Goal: Find specific page/section: Find specific page/section

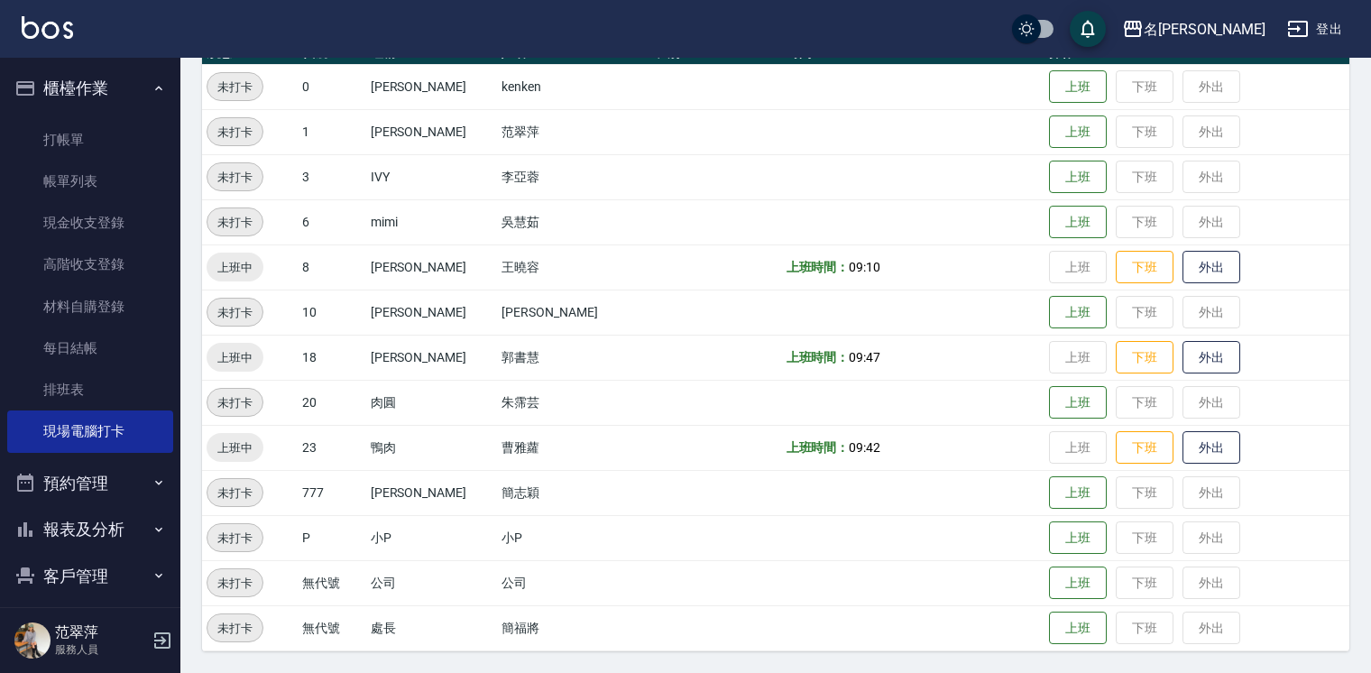
scroll to position [60, 0]
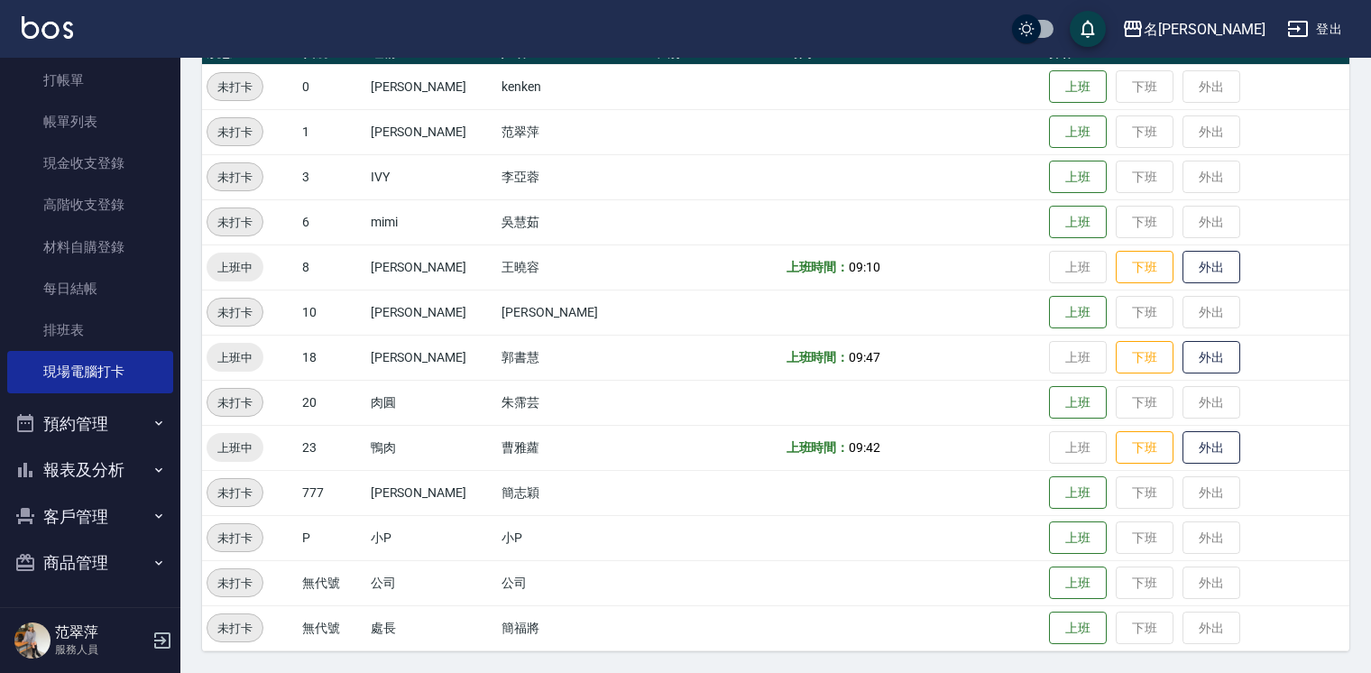
click at [99, 483] on button "報表及分析" at bounding box center [90, 470] width 166 height 47
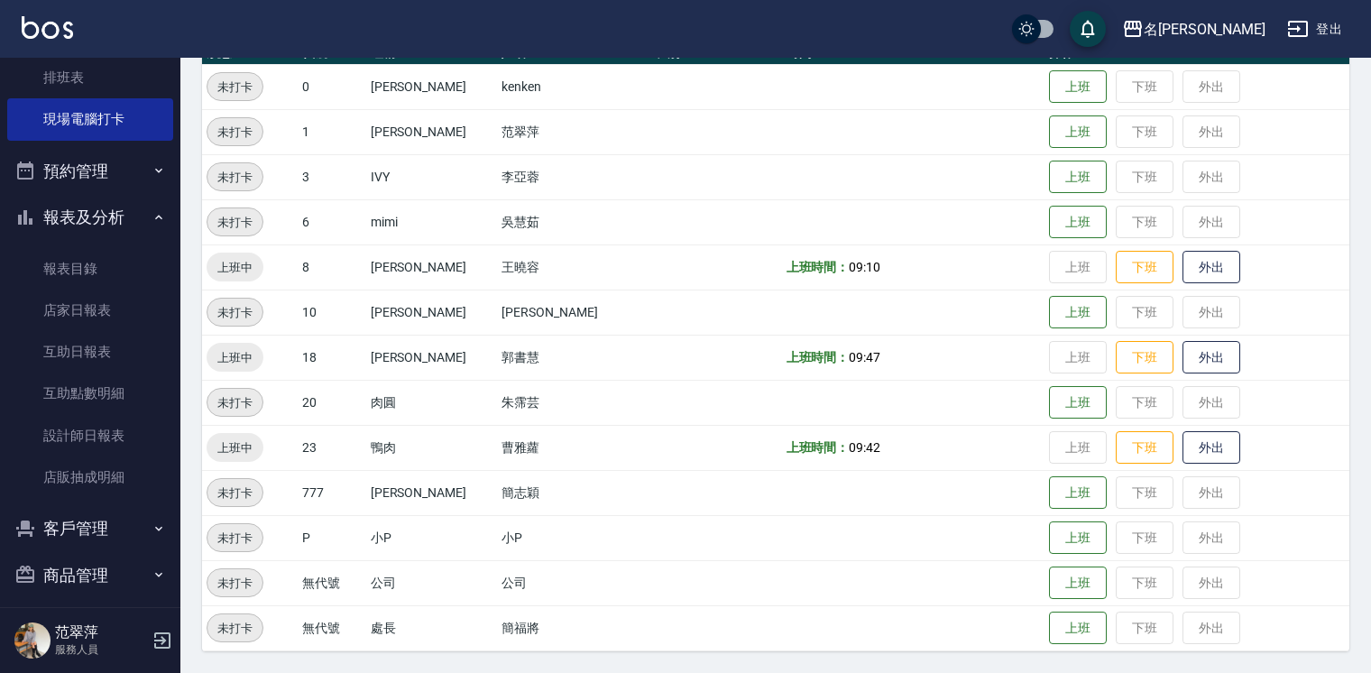
scroll to position [325, 0]
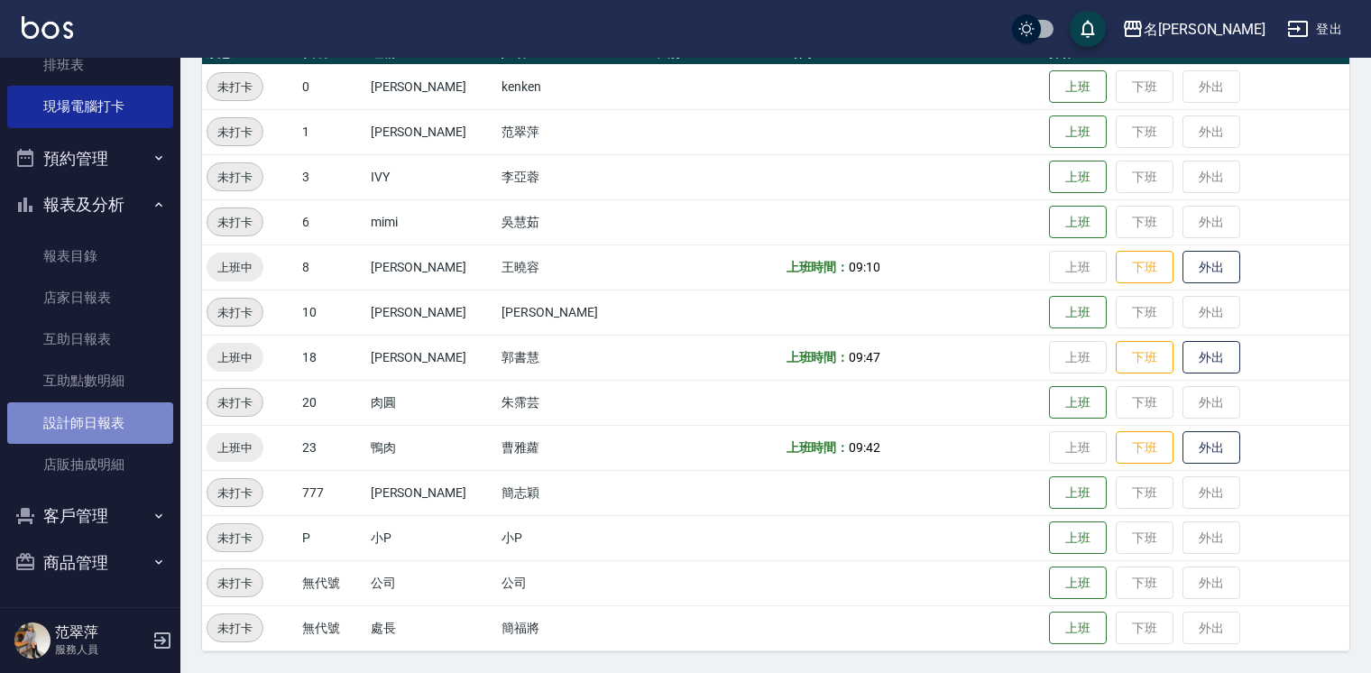
click at [100, 427] on link "設計師日報表" at bounding box center [90, 422] width 166 height 41
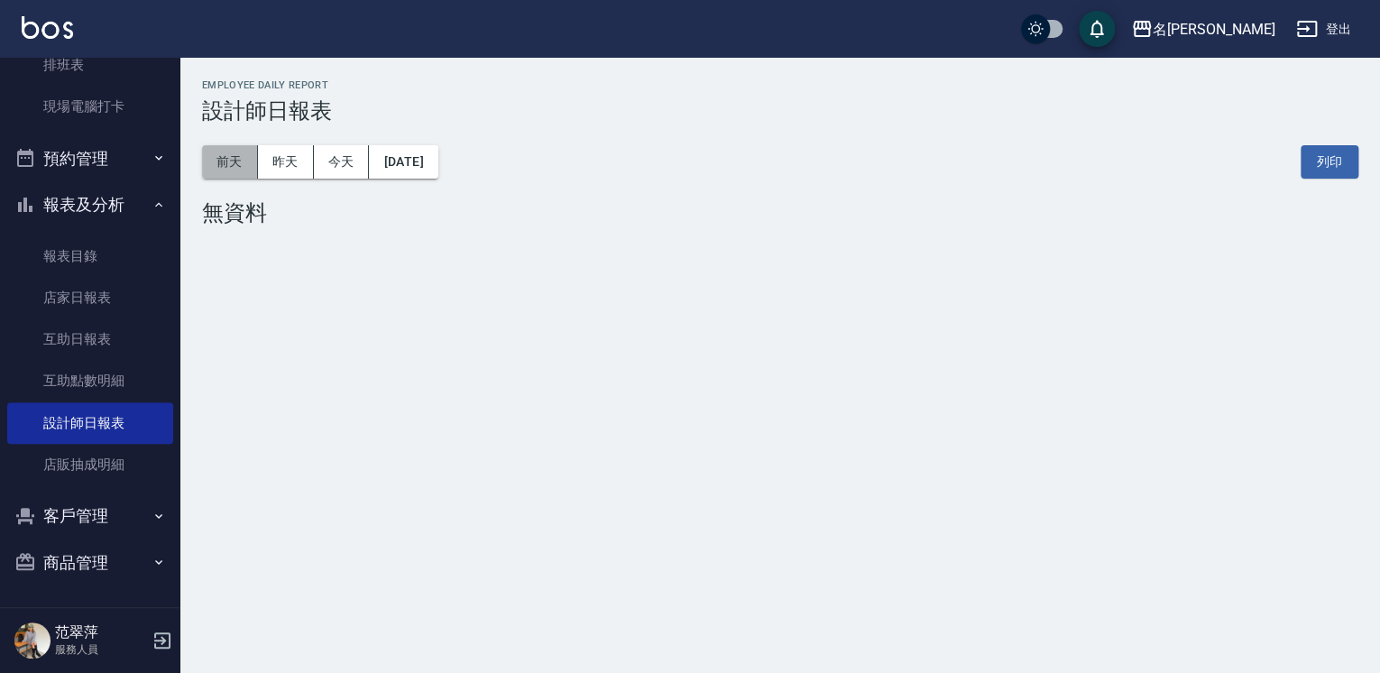
click at [247, 162] on button "前天" at bounding box center [230, 161] width 56 height 33
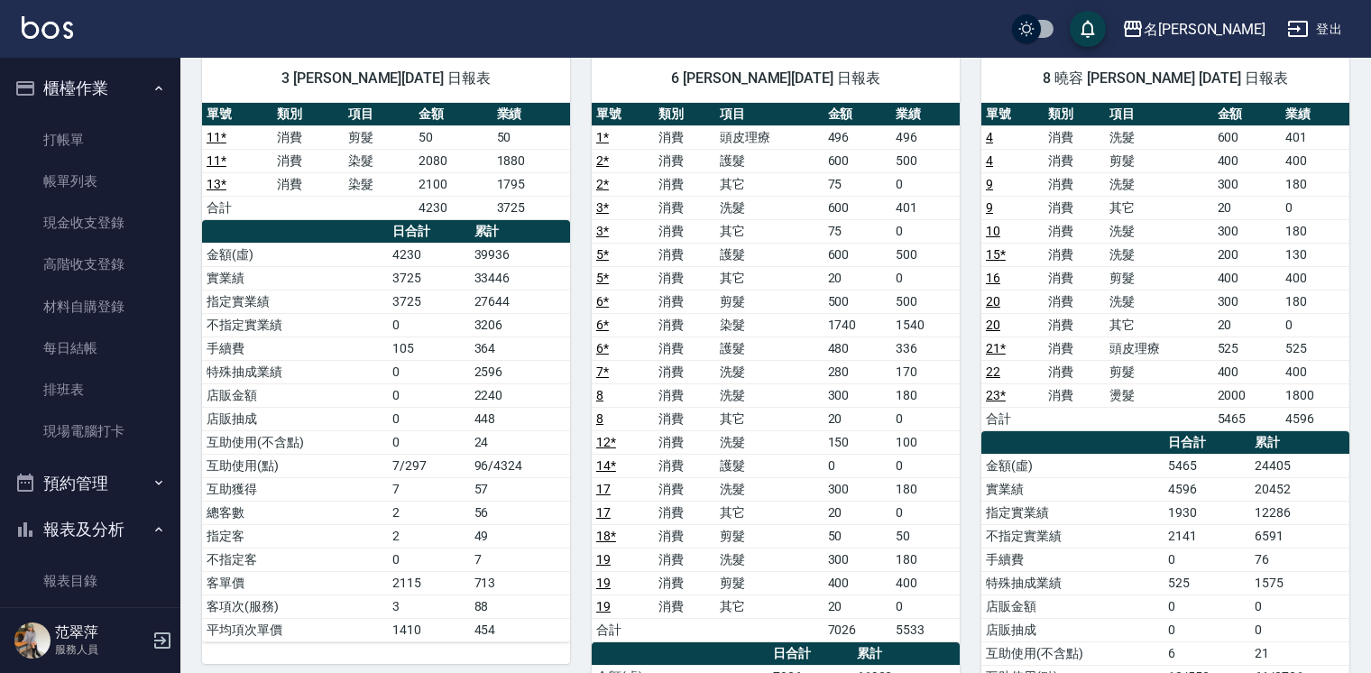
scroll to position [156, 0]
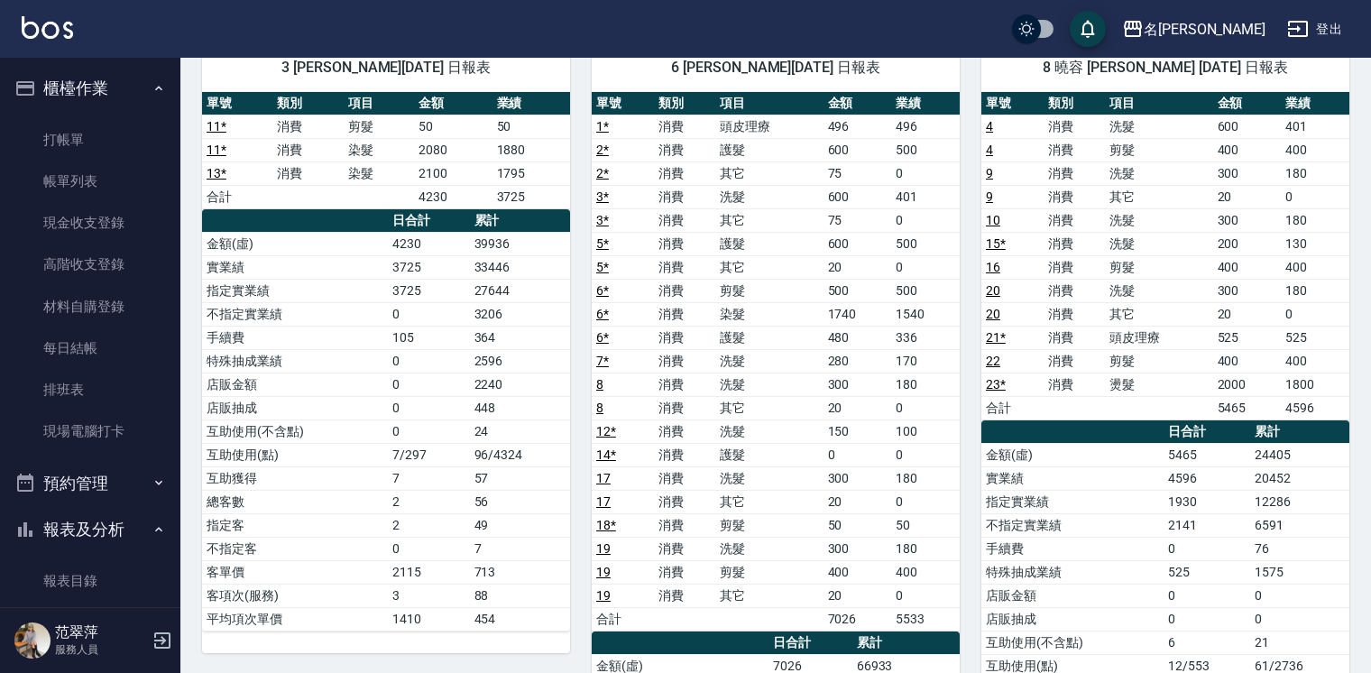
drag, startPoint x: 1369, startPoint y: 130, endPoint x: 1369, endPoint y: 158, distance: 28.0
click at [1369, 158] on div "名留竹林 [DATE] 設計師日報表 列印時間： [DATE][PHONE_NUMBER]:25 Employee Daily Report 設計師日報表 […" at bounding box center [775, 499] width 1191 height 1195
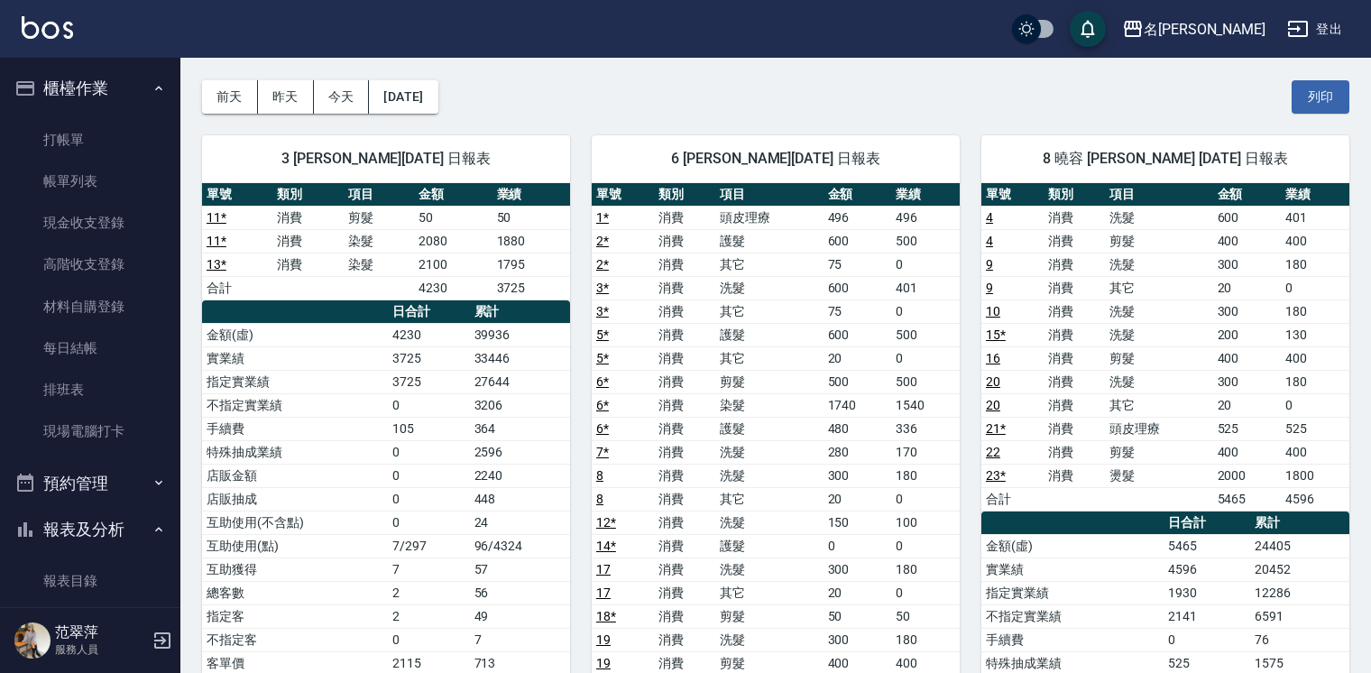
scroll to position [0, 0]
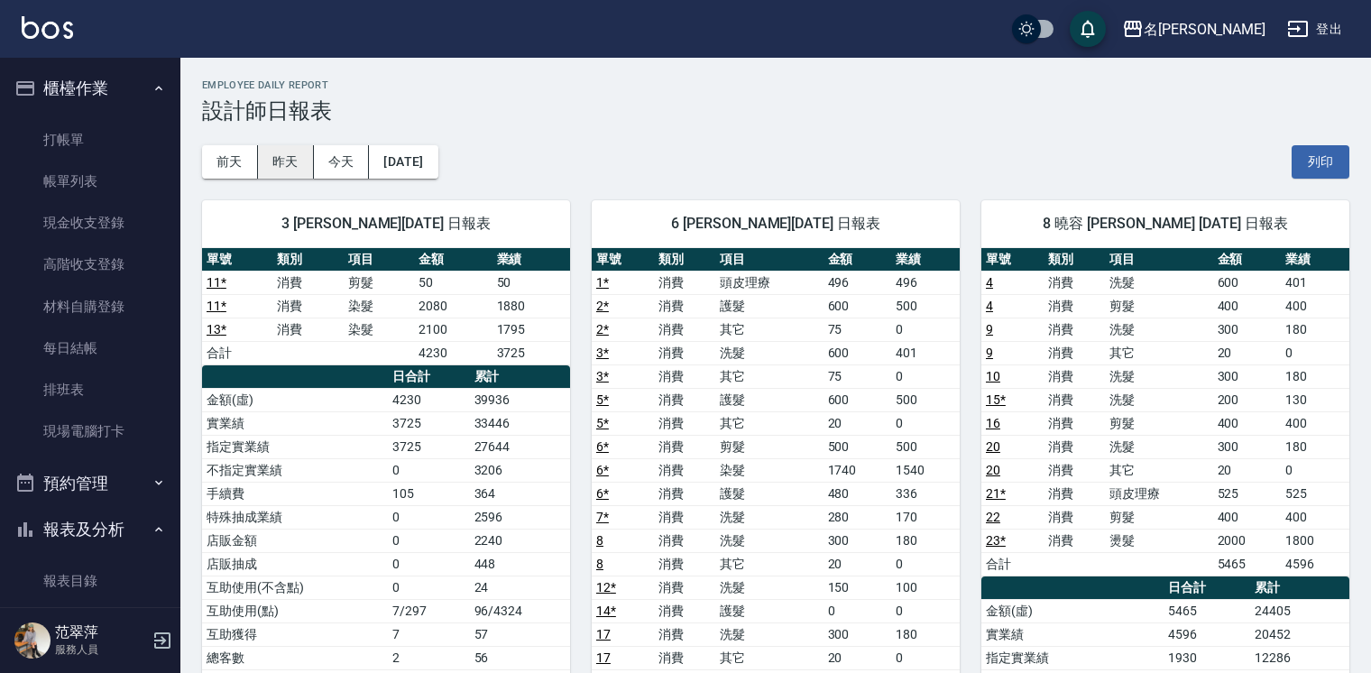
click at [287, 156] on button "昨天" at bounding box center [286, 161] width 56 height 33
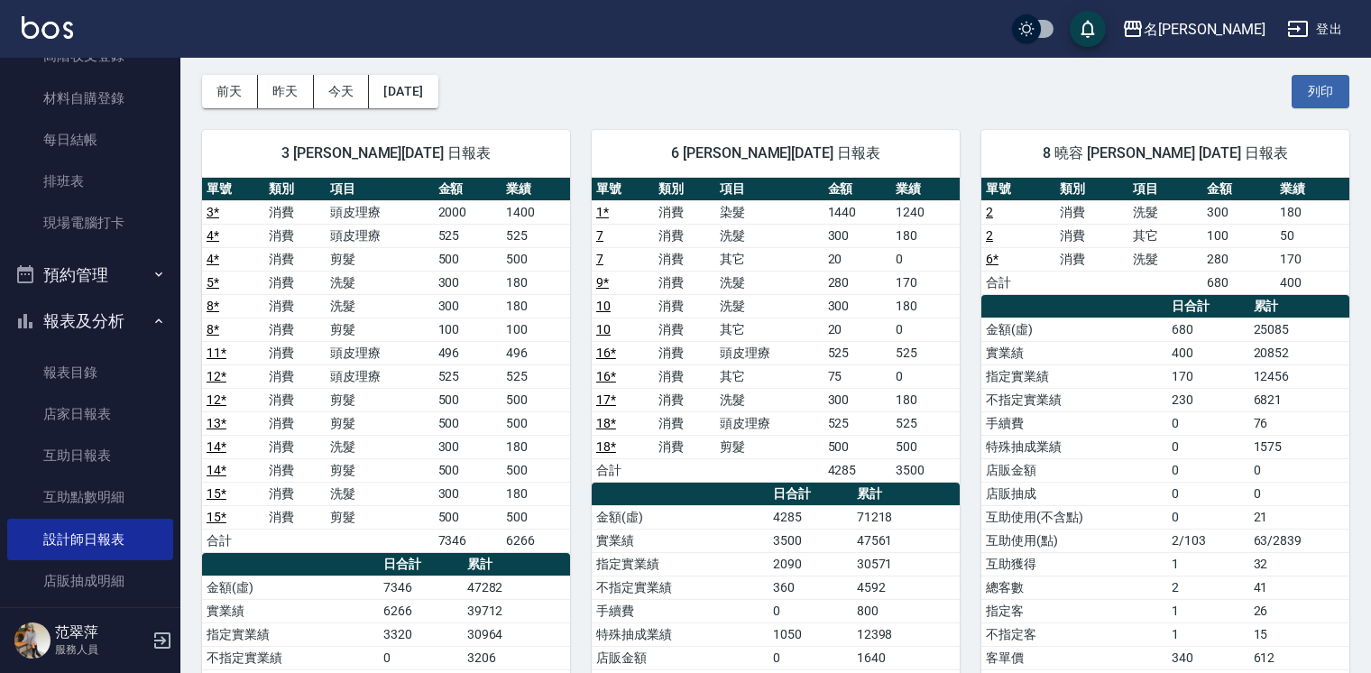
scroll to position [212, 0]
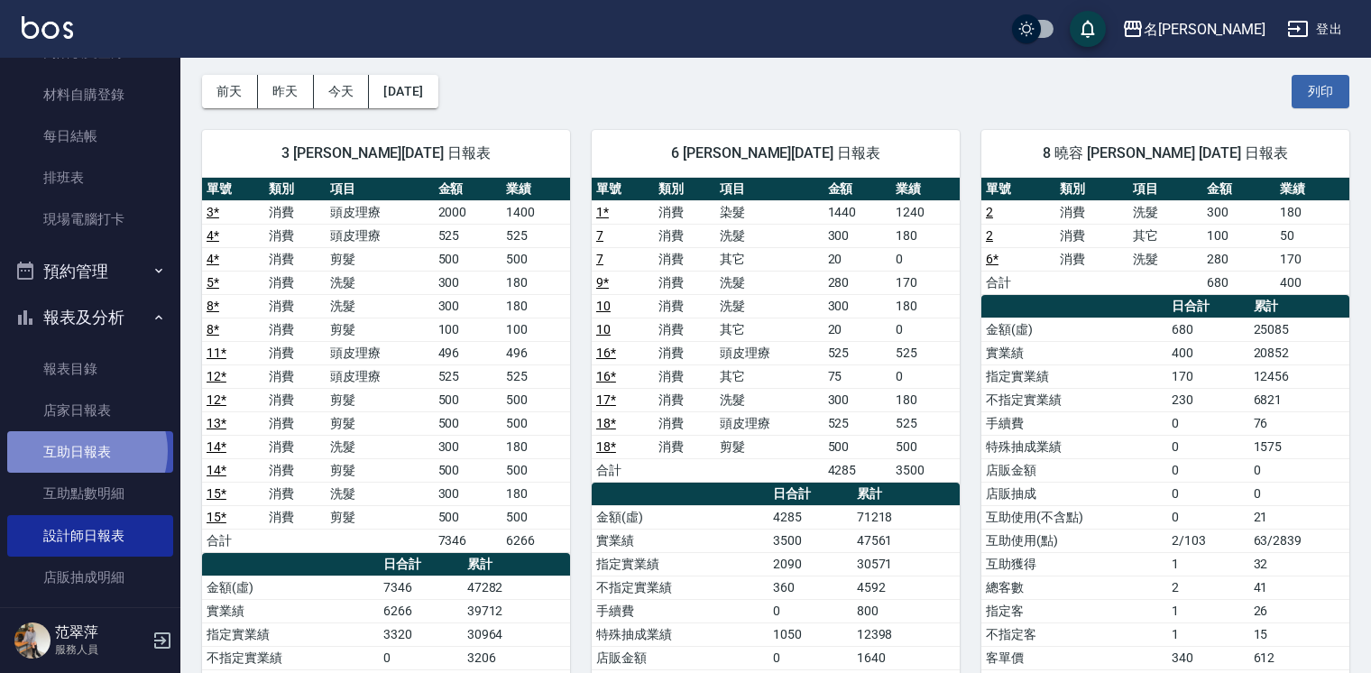
click at [84, 451] on link "互助日報表" at bounding box center [90, 451] width 166 height 41
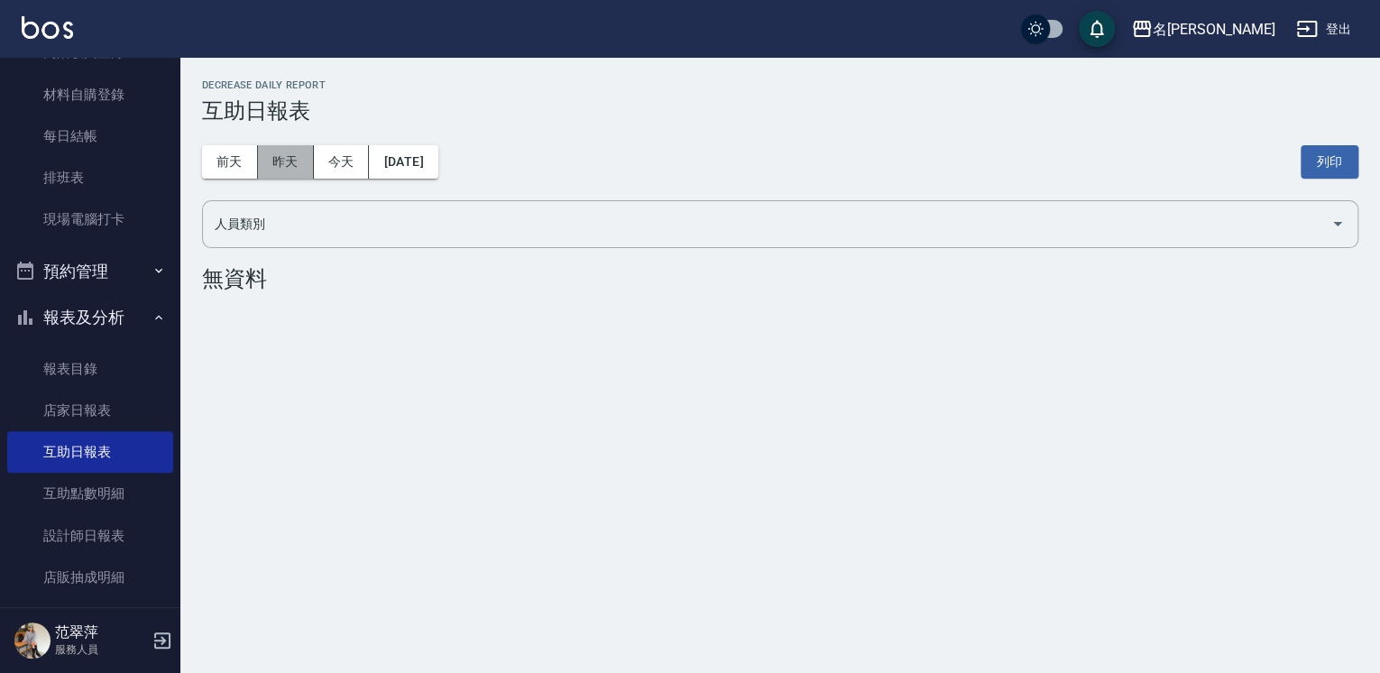
click at [278, 163] on button "昨天" at bounding box center [286, 161] width 56 height 33
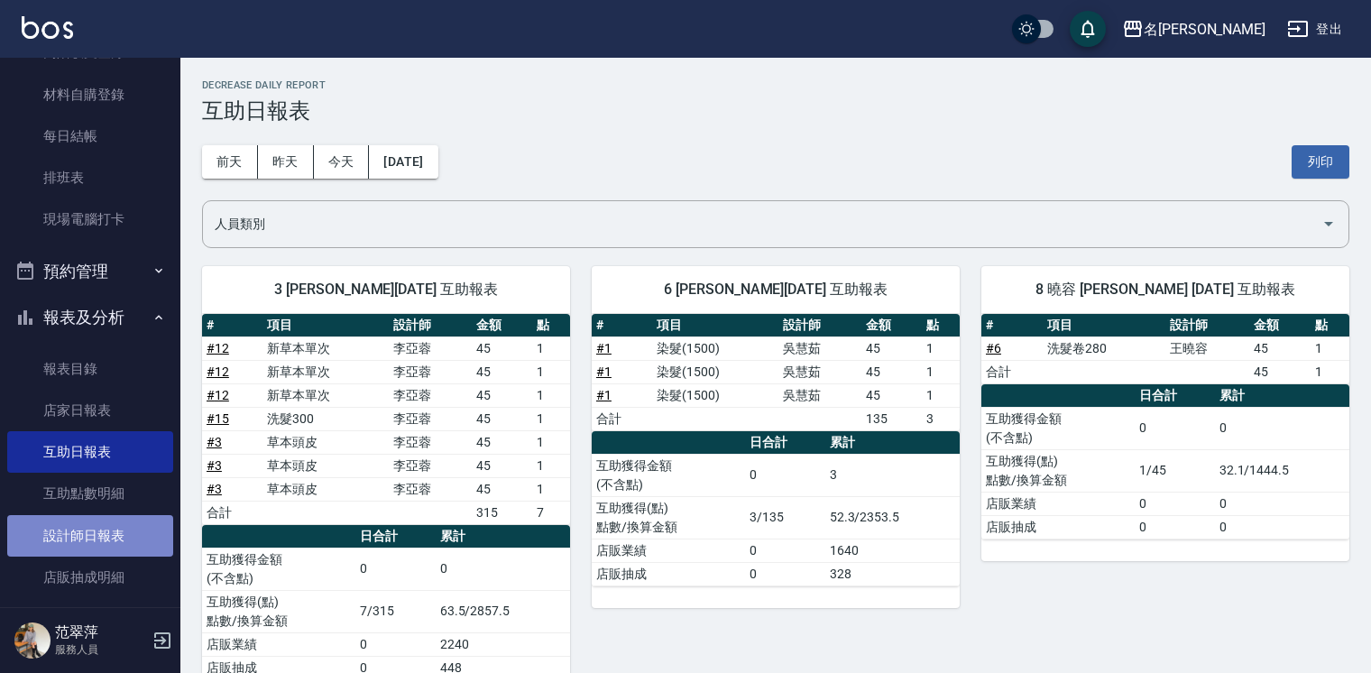
click at [90, 538] on link "設計師日報表" at bounding box center [90, 535] width 166 height 41
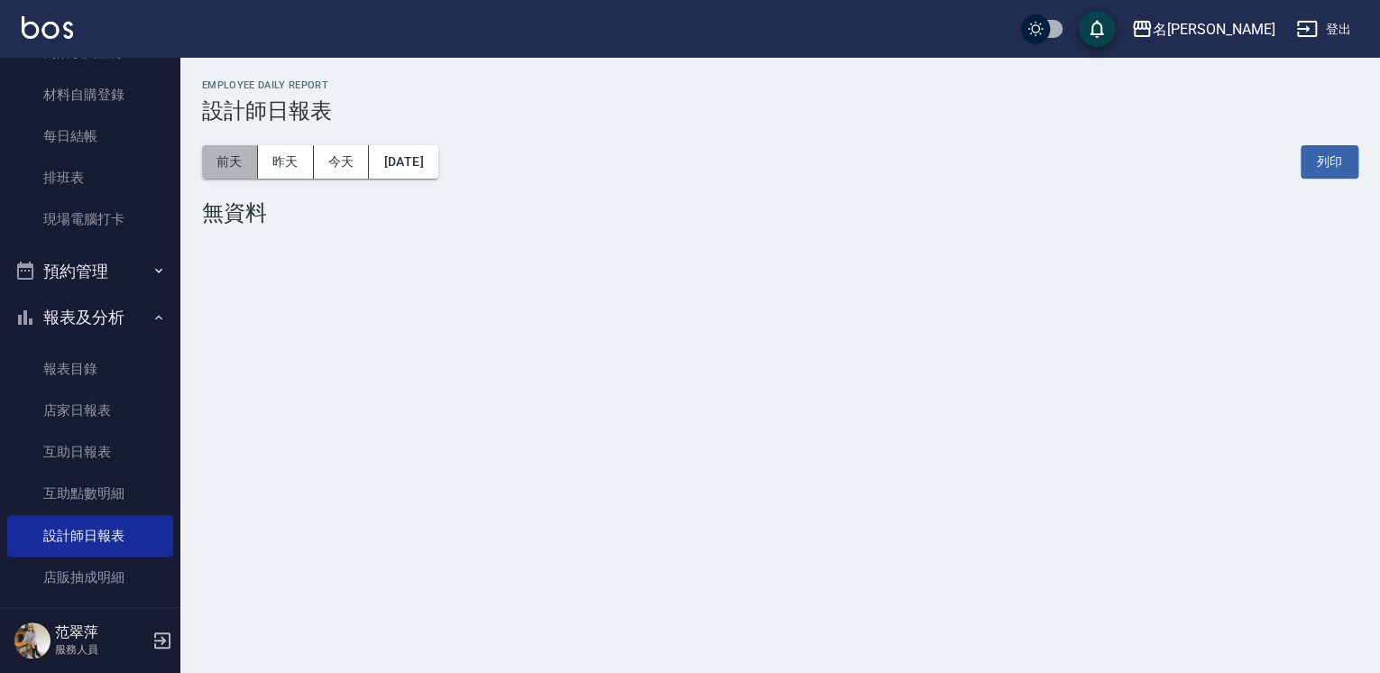
click at [225, 162] on button "前天" at bounding box center [230, 161] width 56 height 33
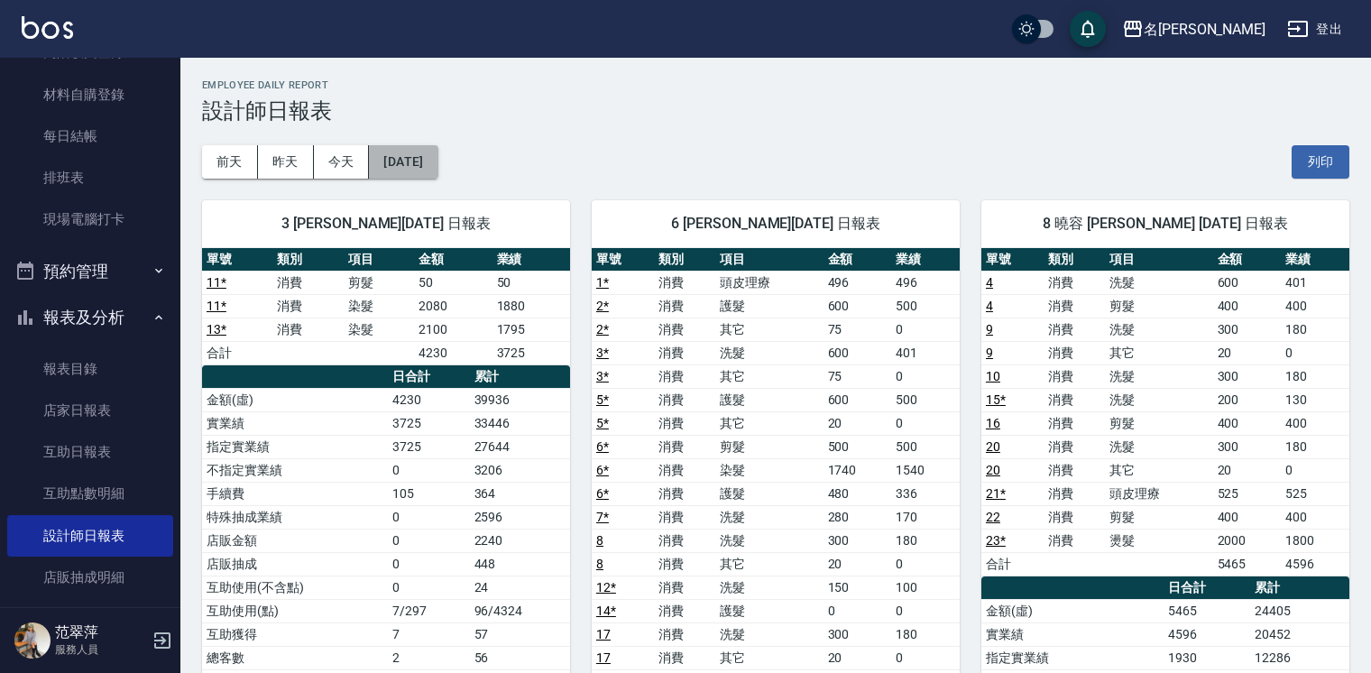
click at [426, 161] on button "[DATE]" at bounding box center [403, 161] width 69 height 33
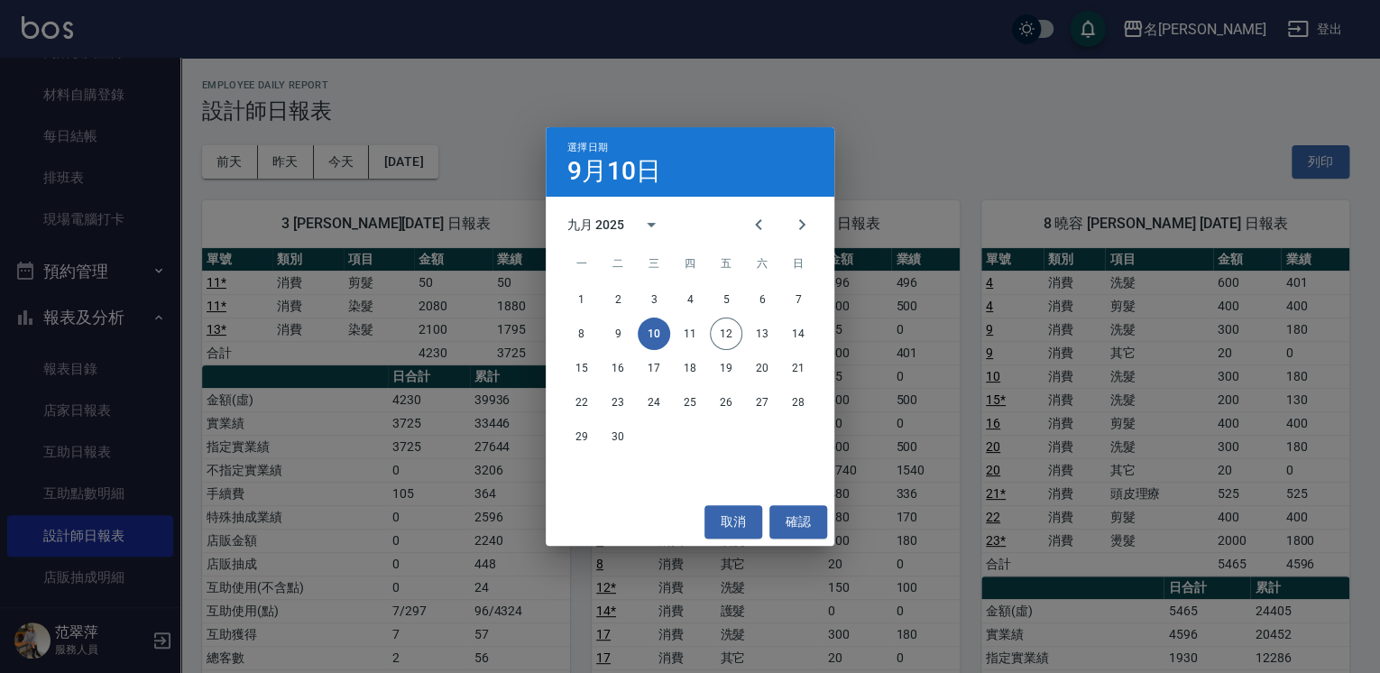
click at [484, 112] on div "選擇日期 [DATE] 九月 2025 一 二 三 四 五 六 日 1 2 3 4 5 6 7 8 9 10 11 12 13 14 15 16 17 18 …" at bounding box center [690, 336] width 1380 height 673
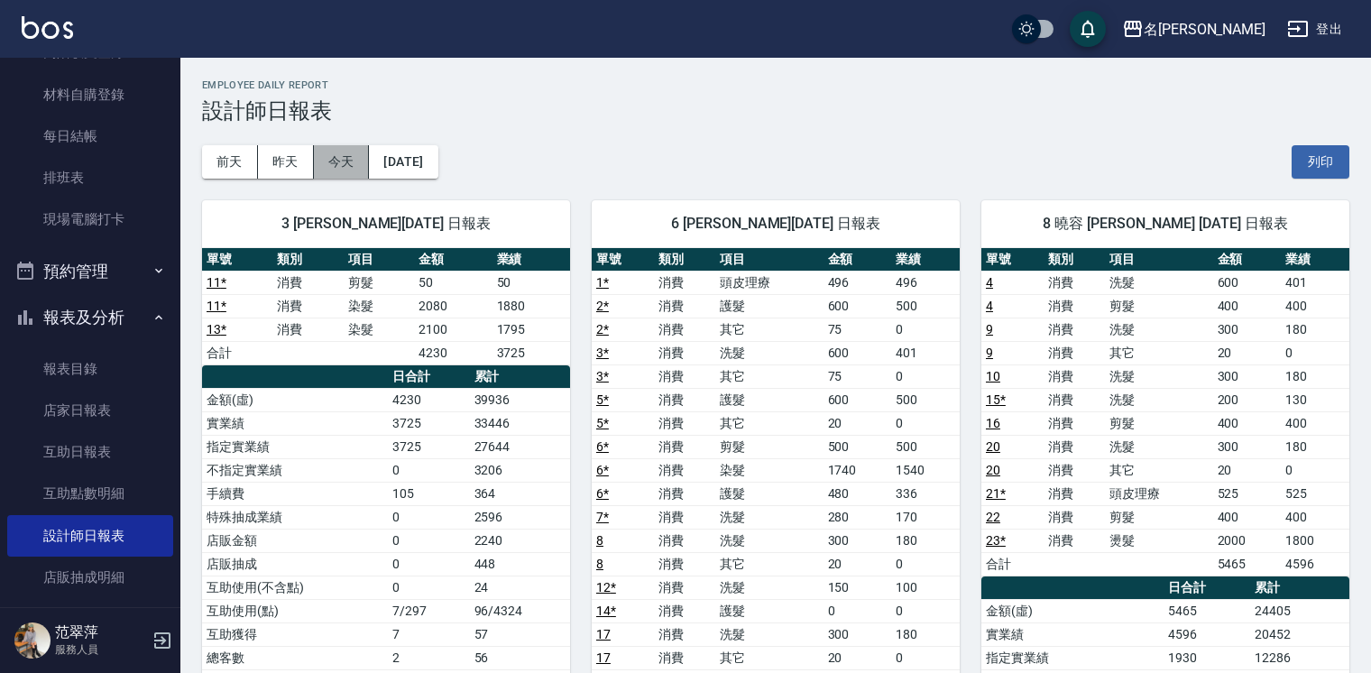
click at [319, 165] on button "今天" at bounding box center [342, 161] width 56 height 33
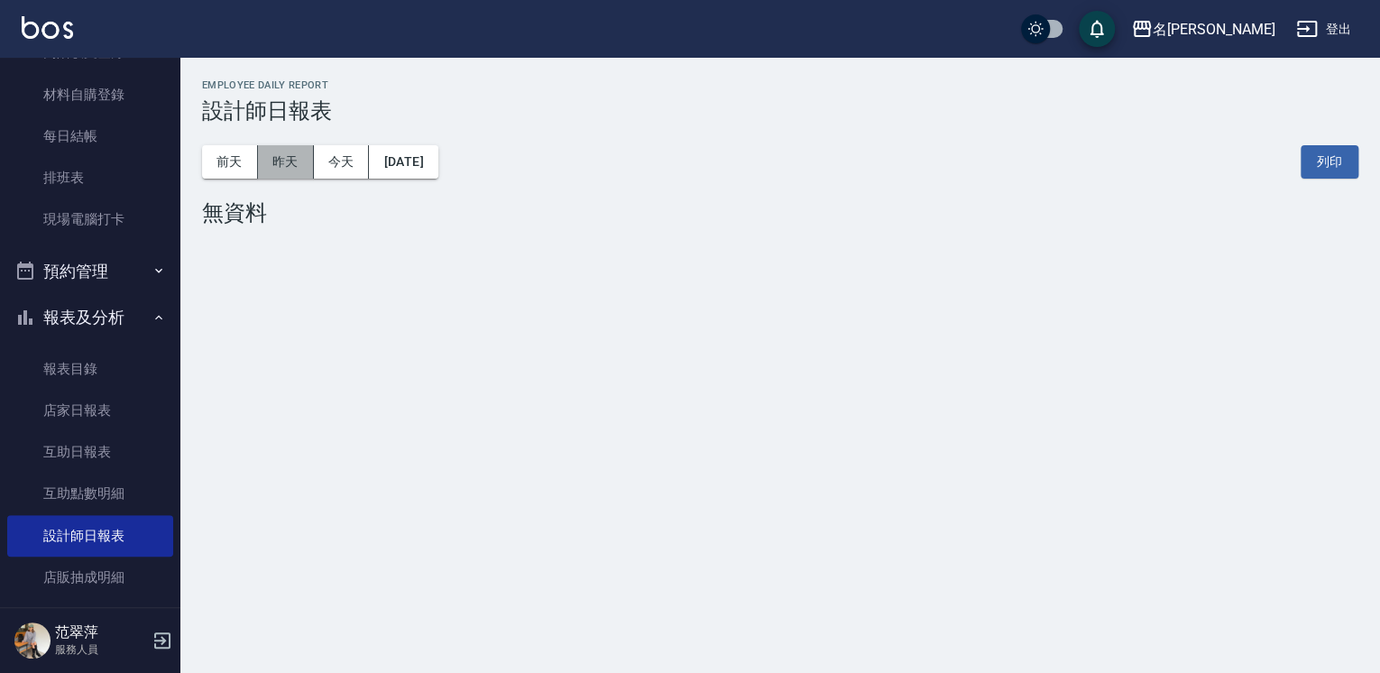
click at [283, 165] on button "昨天" at bounding box center [286, 161] width 56 height 33
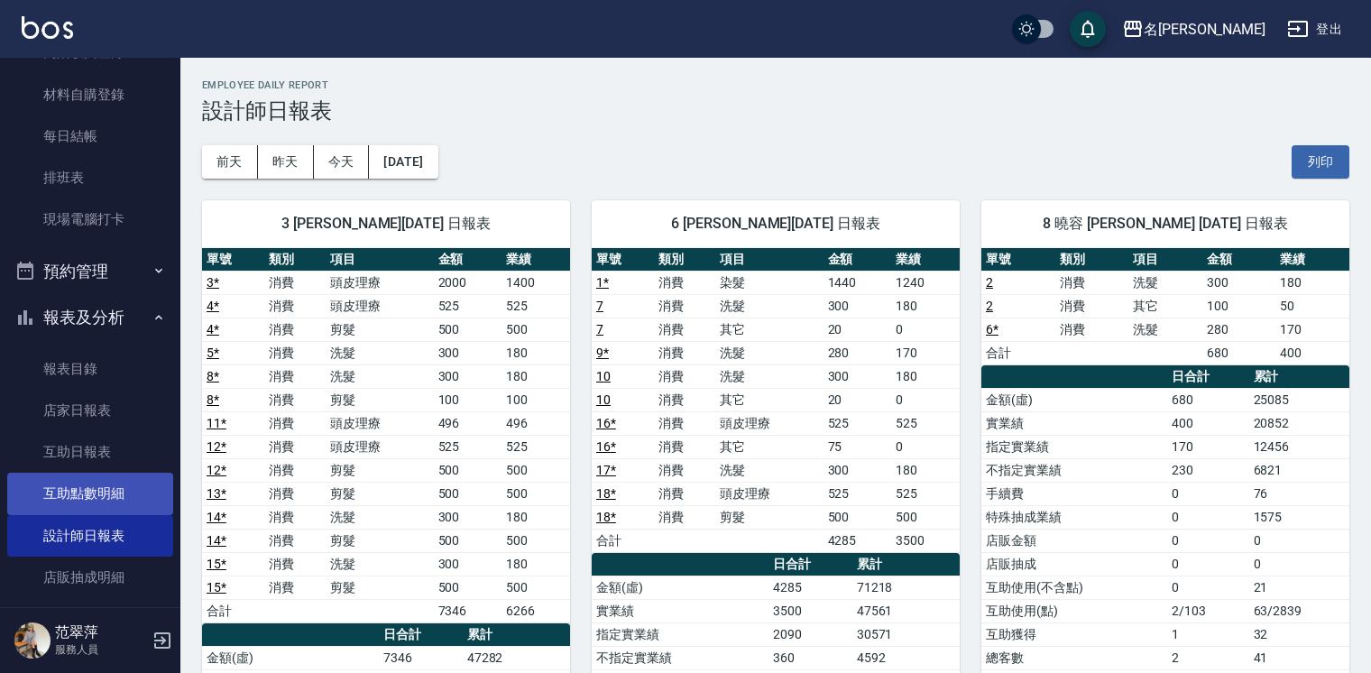
click at [128, 478] on link "互助點數明細" at bounding box center [90, 493] width 166 height 41
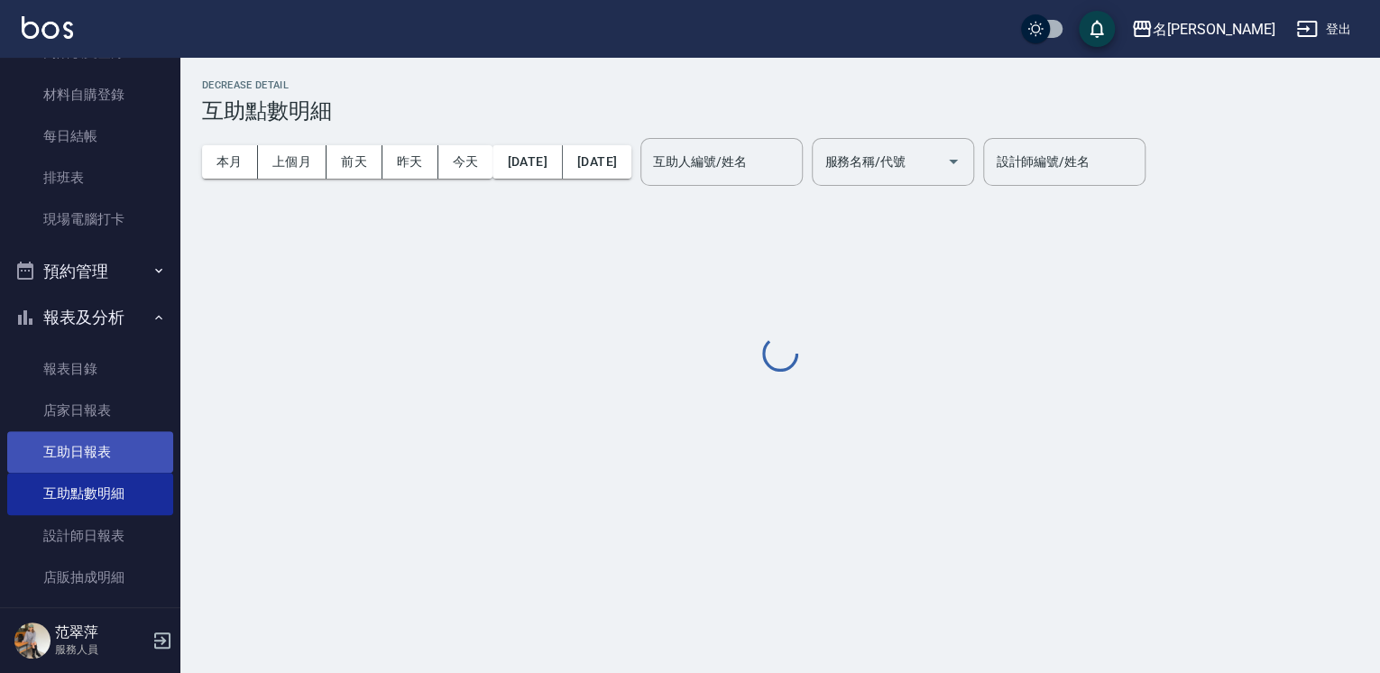
click at [98, 438] on link "互助日報表" at bounding box center [90, 451] width 166 height 41
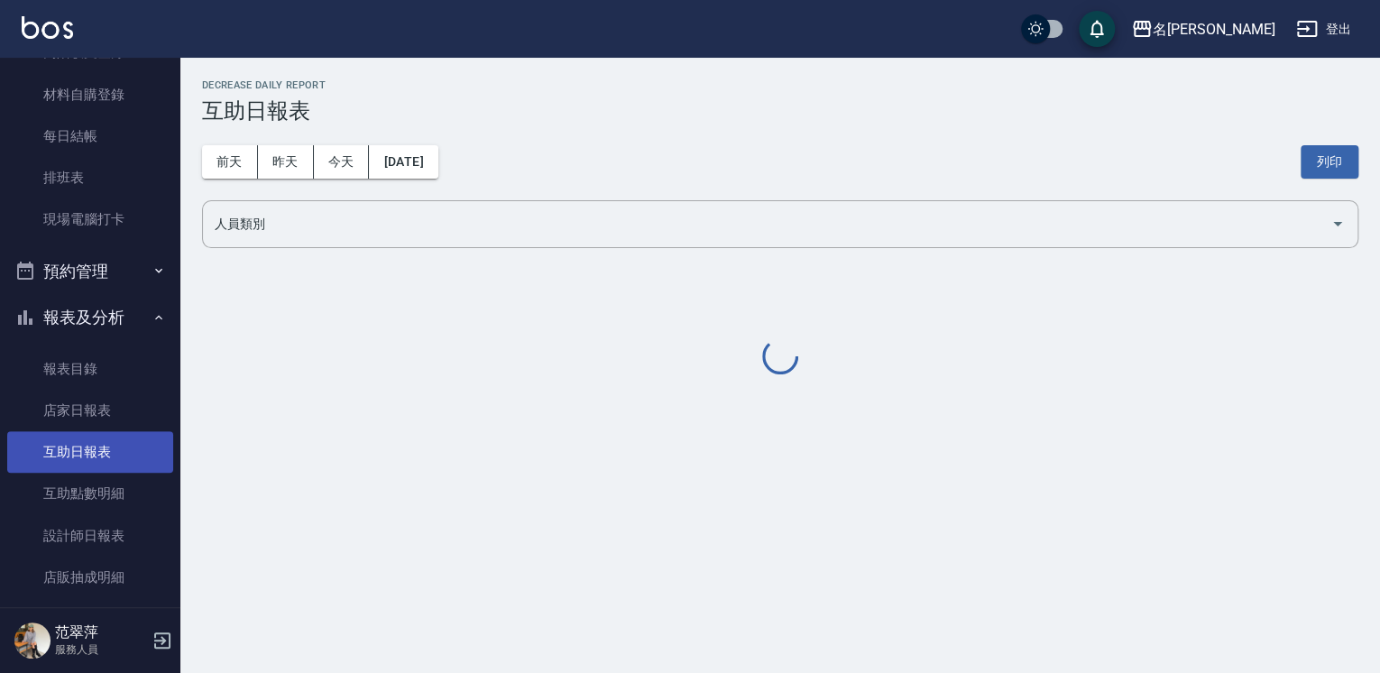
click at [106, 458] on link "互助日報表" at bounding box center [90, 451] width 166 height 41
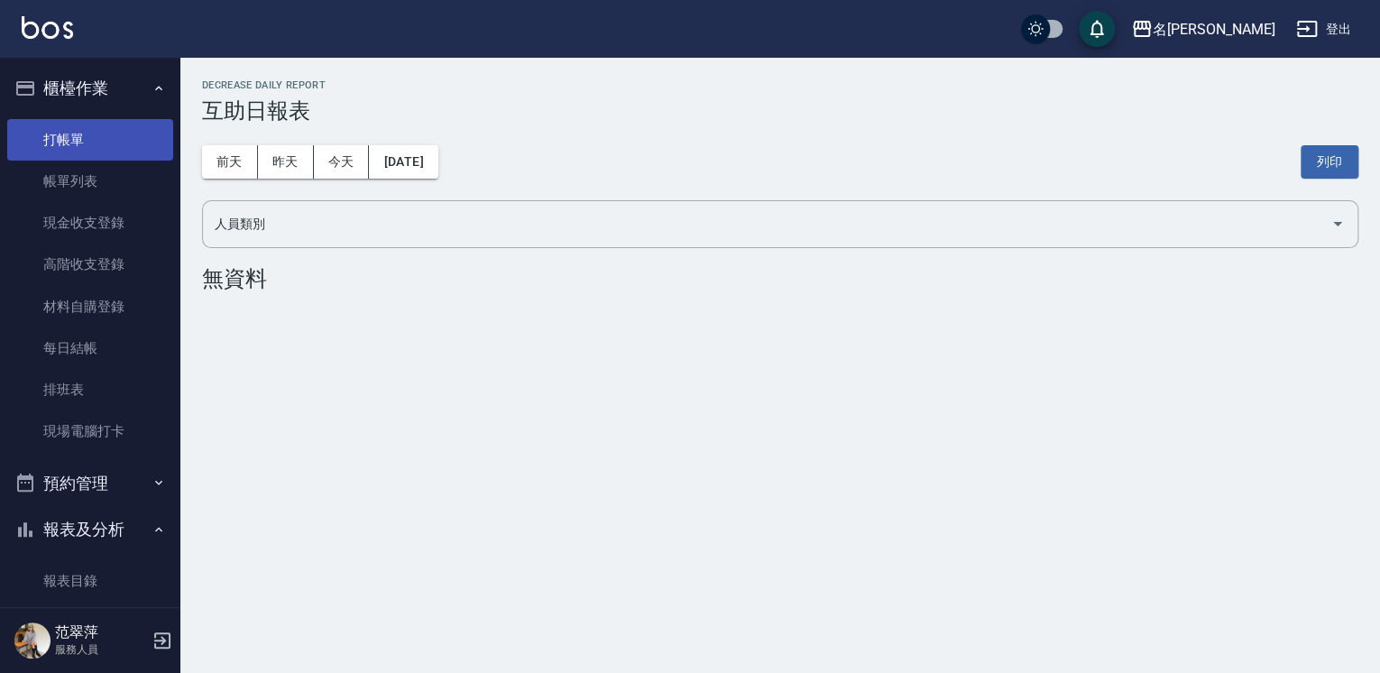
click at [49, 130] on link "打帳單" at bounding box center [90, 139] width 166 height 41
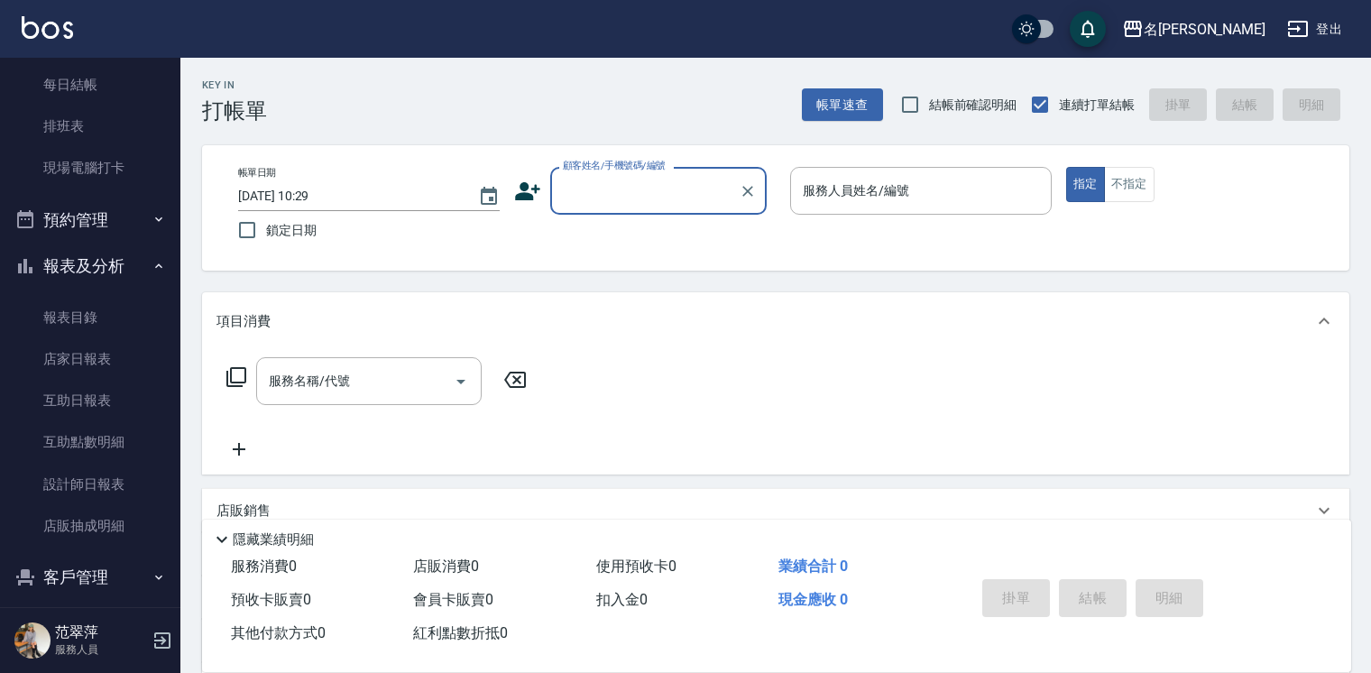
scroll to position [266, 0]
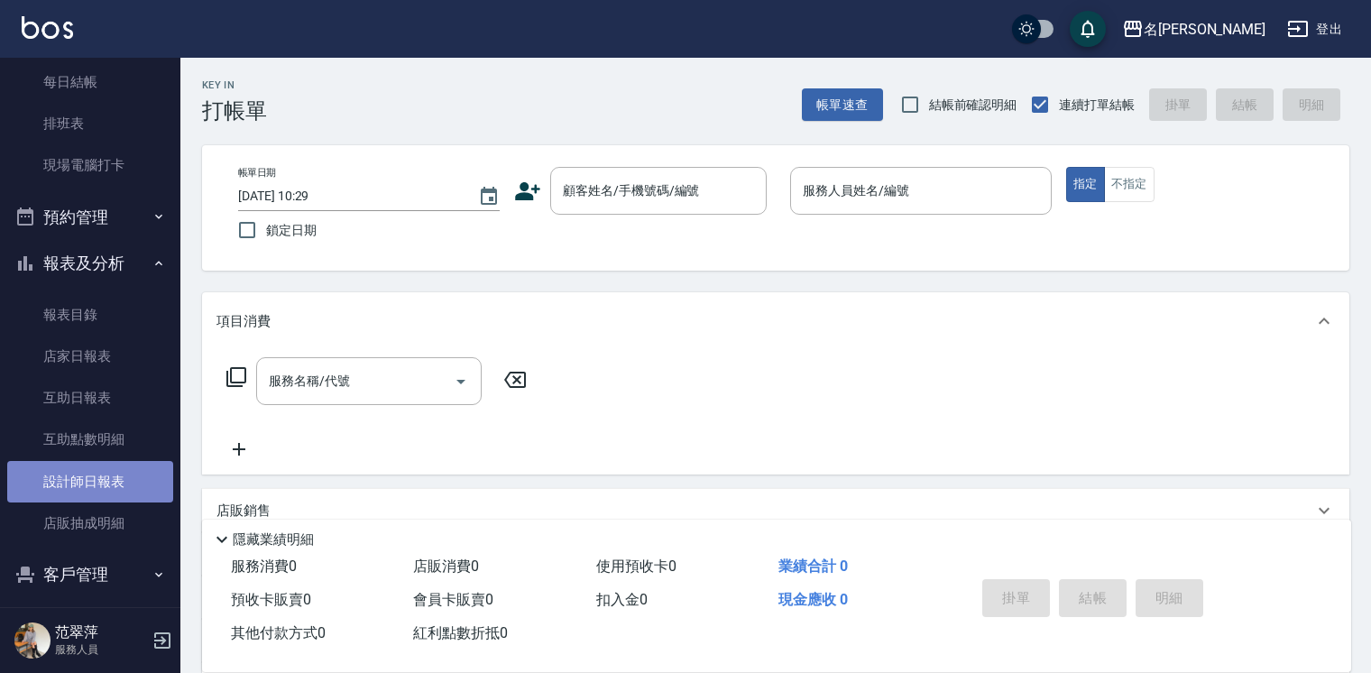
click at [117, 493] on link "設計師日報表" at bounding box center [90, 481] width 166 height 41
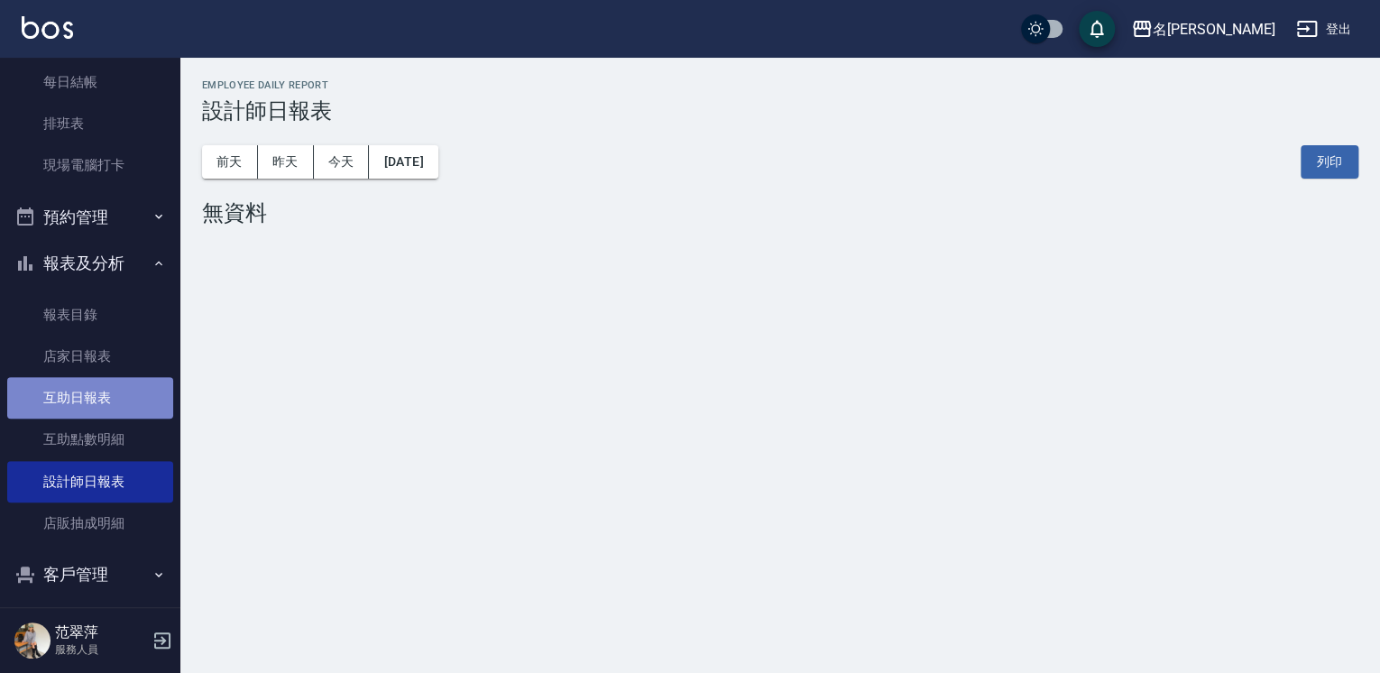
click at [97, 387] on link "互助日報表" at bounding box center [90, 397] width 166 height 41
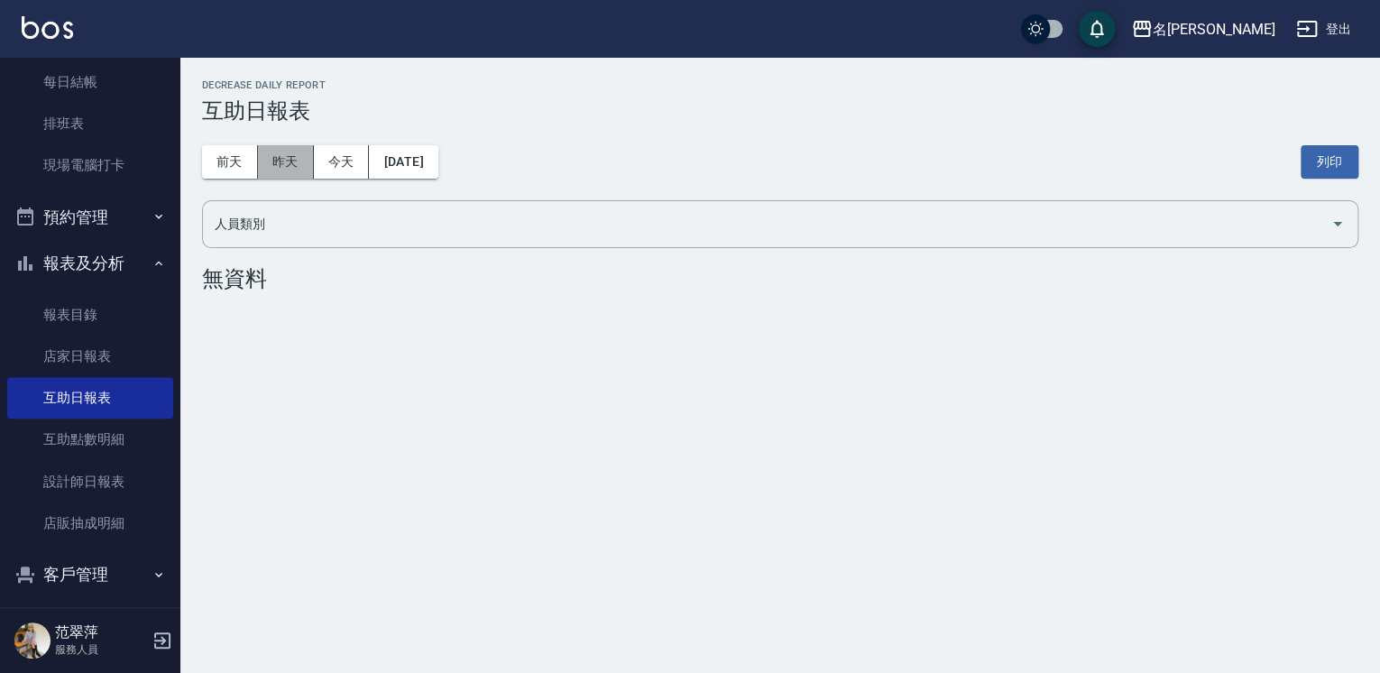
click at [285, 152] on button "昨天" at bounding box center [286, 161] width 56 height 33
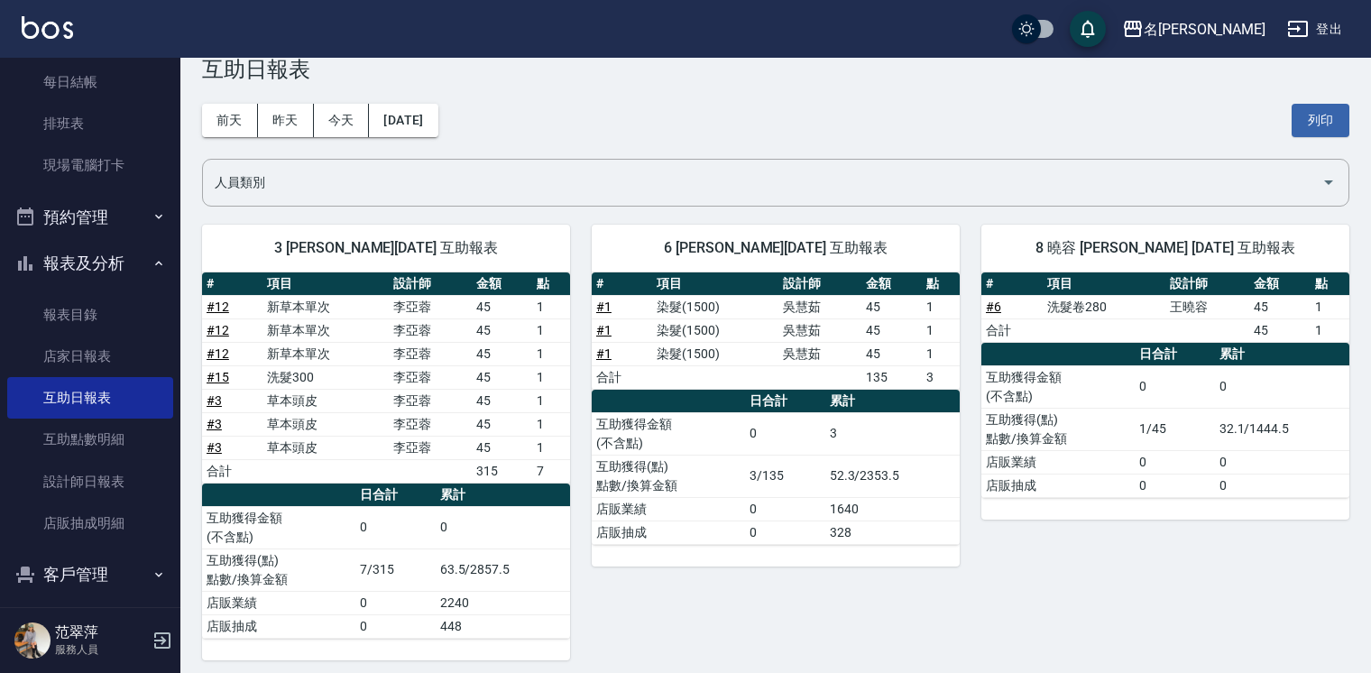
scroll to position [39, 0]
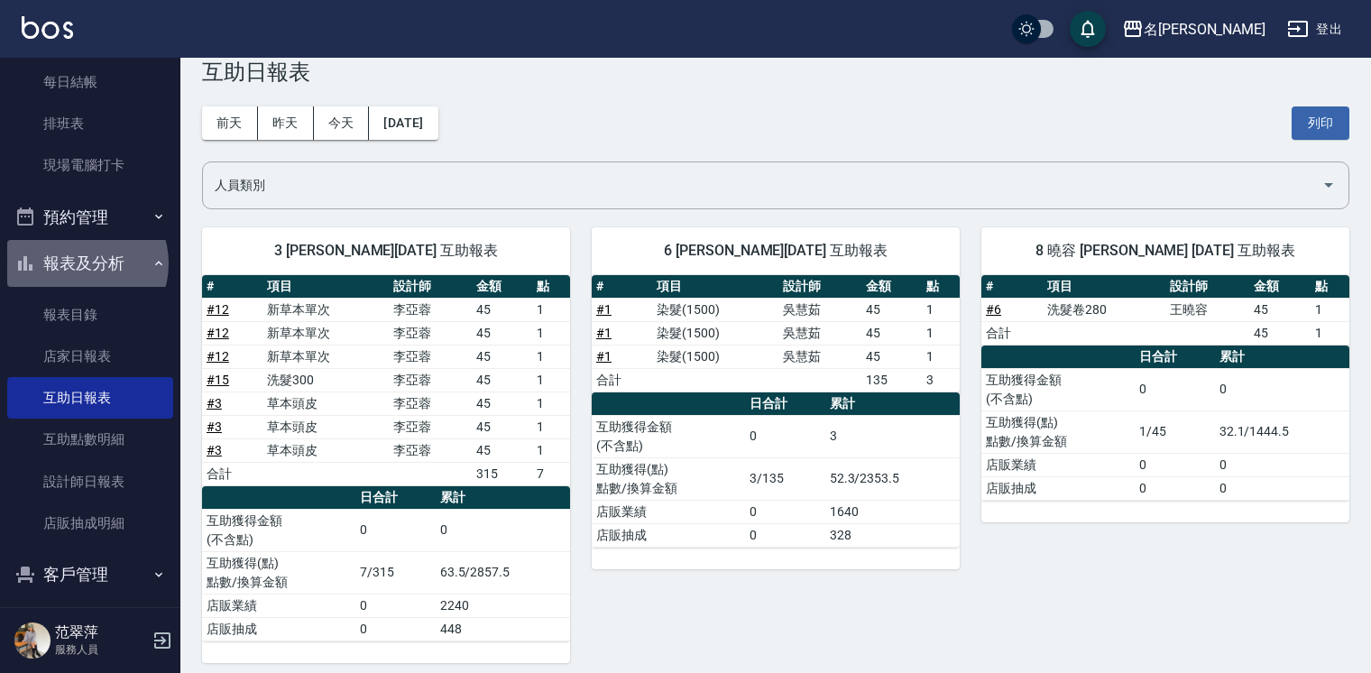
click at [79, 263] on button "報表及分析" at bounding box center [90, 263] width 166 height 47
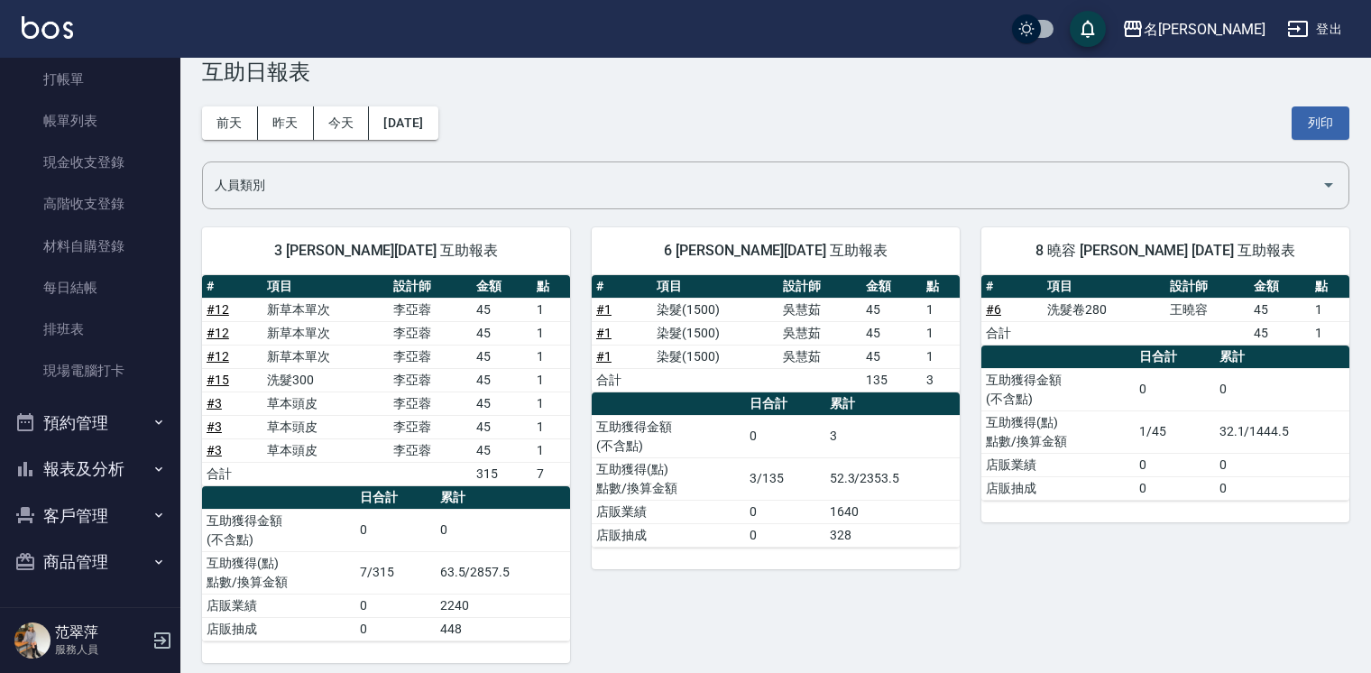
scroll to position [60, 0]
click at [78, 93] on link "打帳單" at bounding box center [90, 80] width 166 height 41
